Goal: Task Accomplishment & Management: Manage account settings

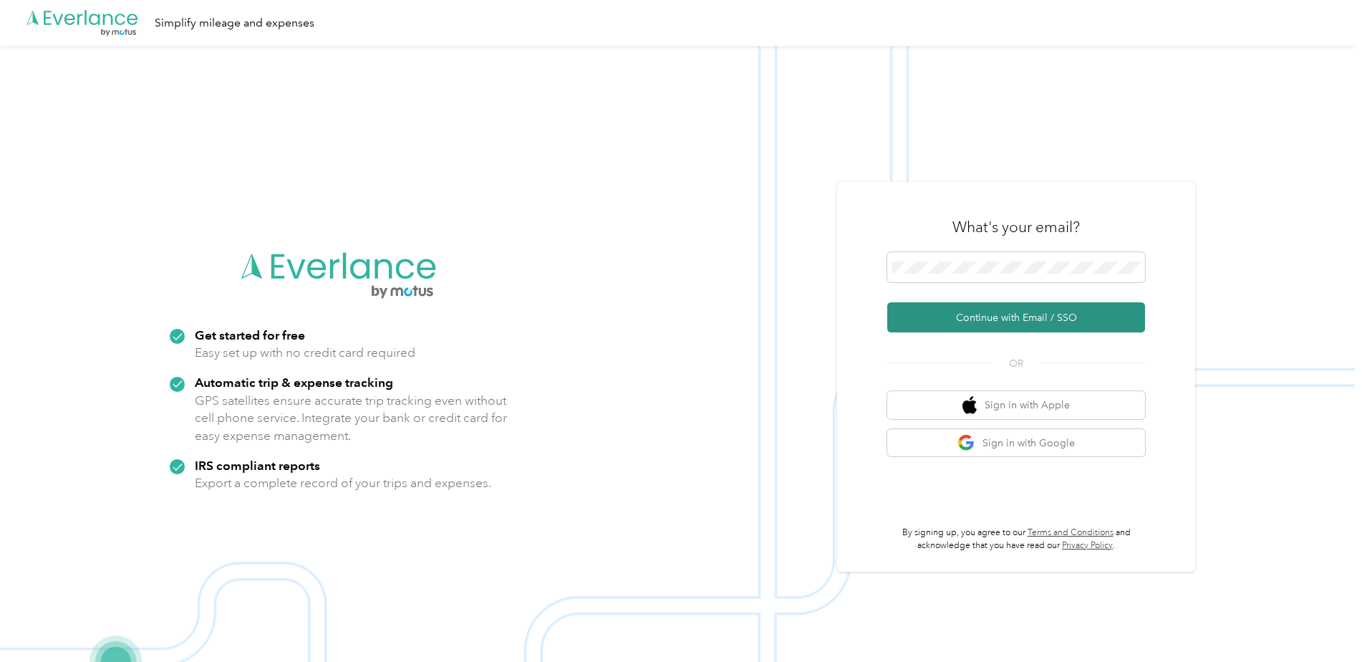
click at [1010, 316] on button "Continue with Email / SSO" at bounding box center [1016, 317] width 258 height 30
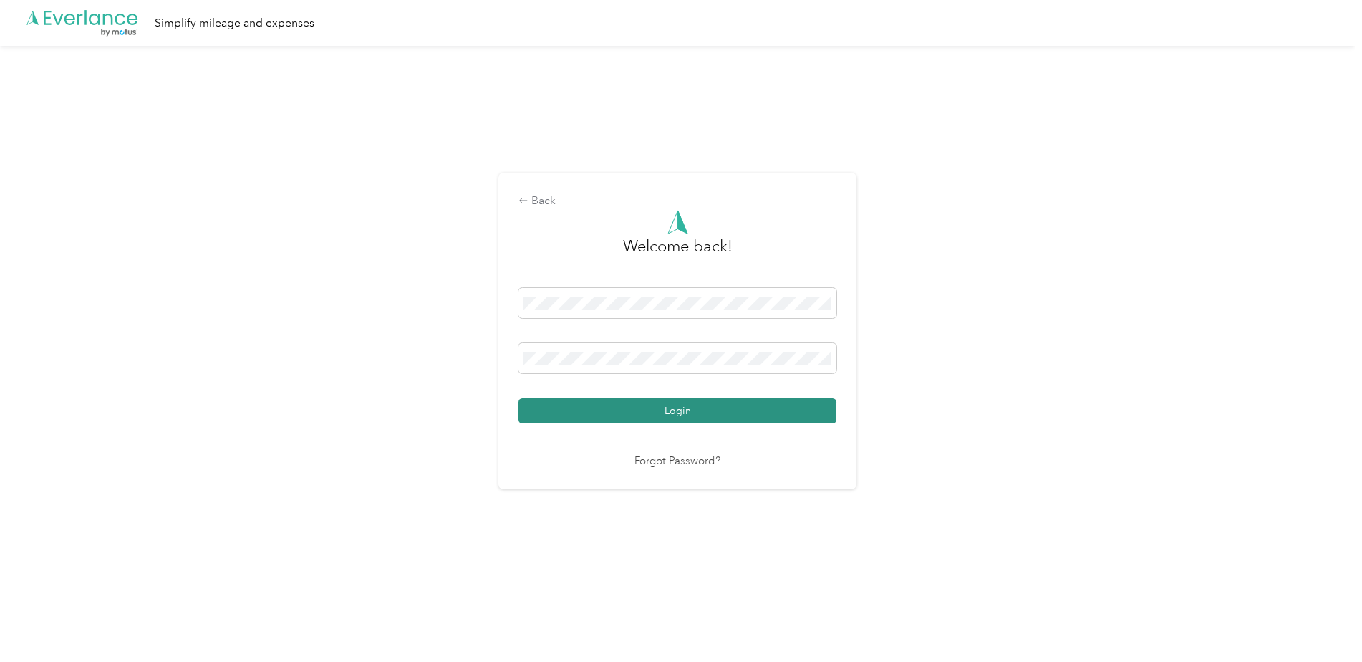
click at [632, 403] on button "Login" at bounding box center [677, 410] width 318 height 25
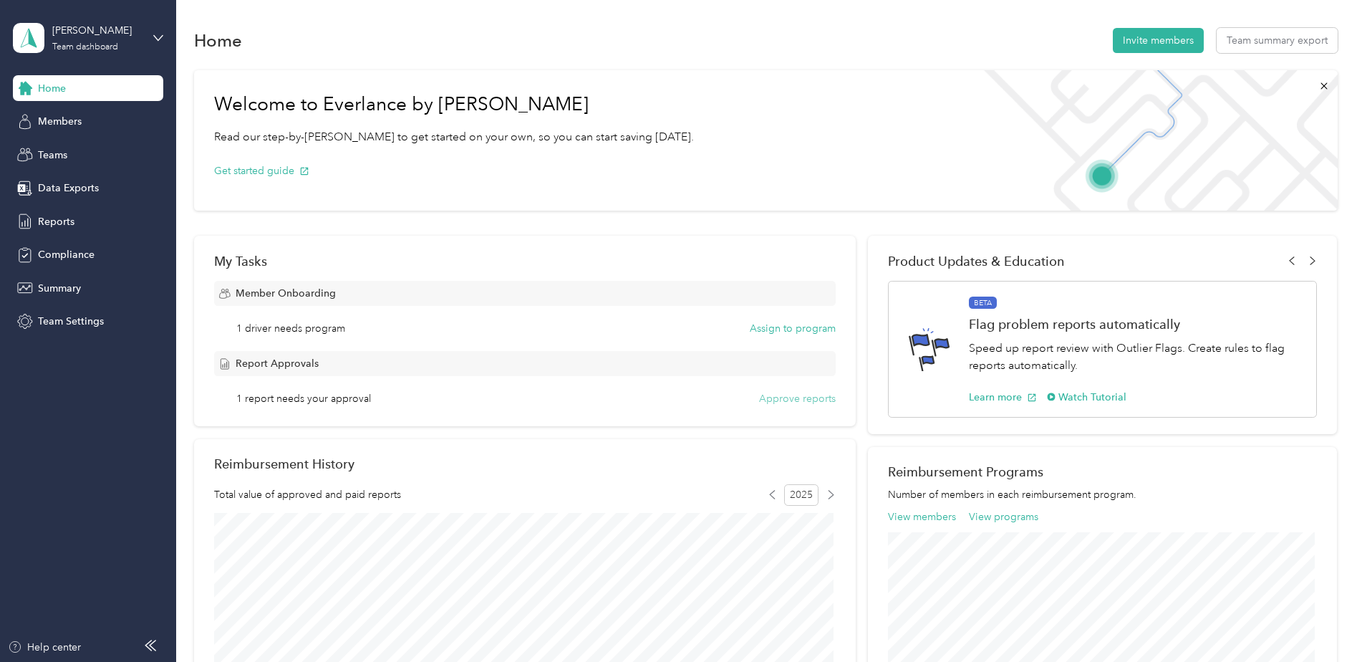
click at [777, 398] on button "Approve reports" at bounding box center [797, 398] width 77 height 15
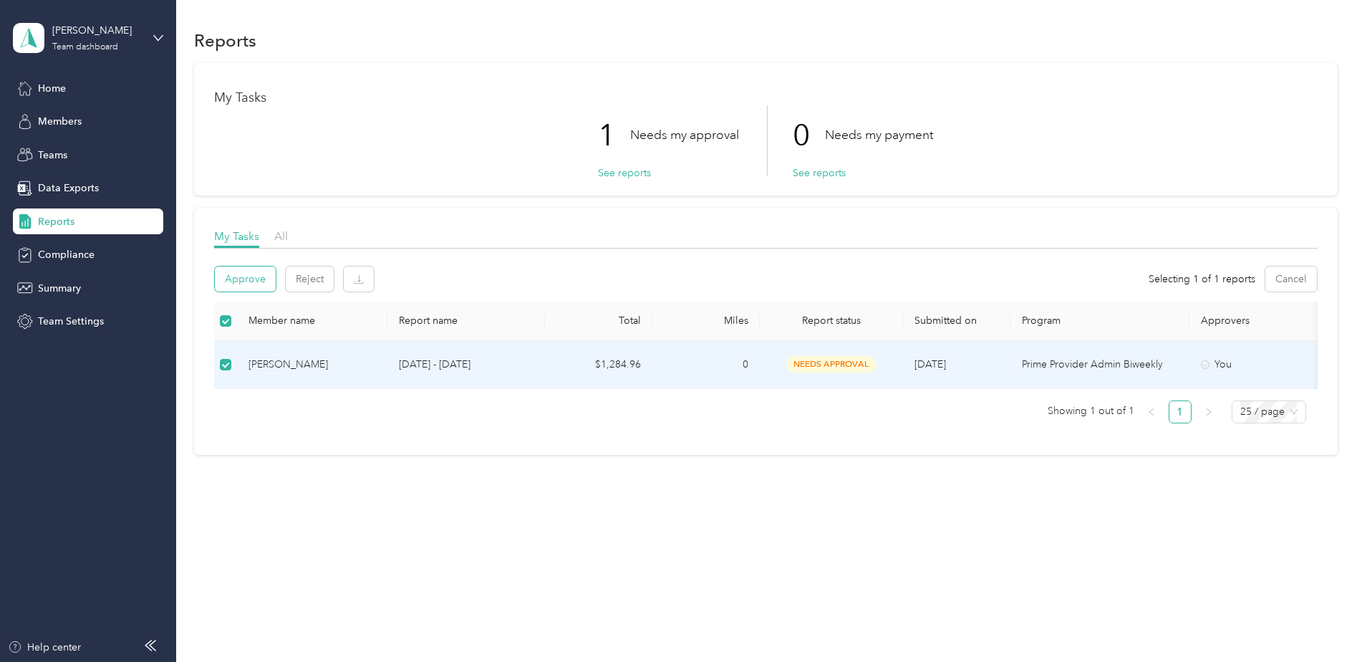
click at [229, 276] on button "Approve" at bounding box center [245, 278] width 61 height 25
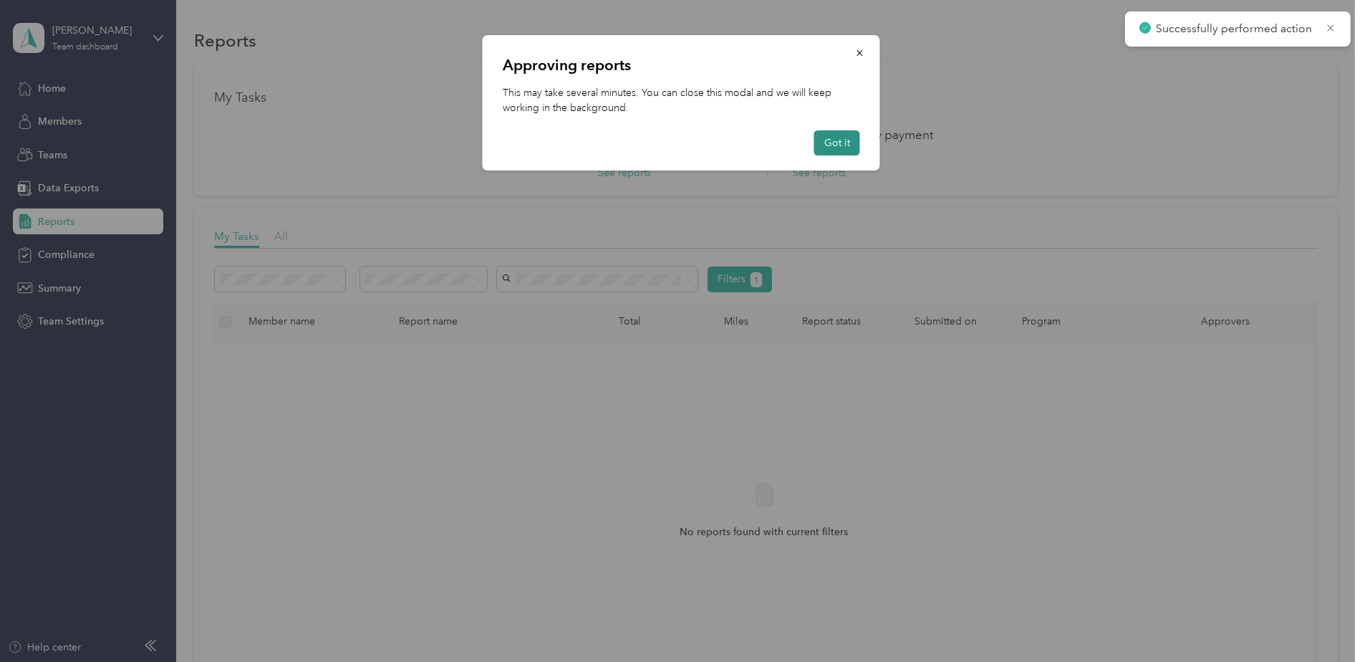
click at [839, 137] on button "Got it" at bounding box center [837, 142] width 46 height 25
